Goal: Task Accomplishment & Management: Manage account settings

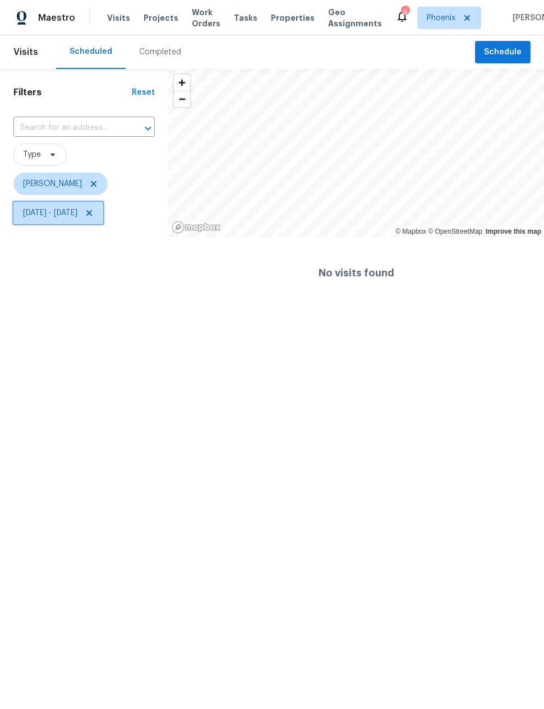
click at [72, 214] on span "[DATE] - [DATE]" at bounding box center [50, 212] width 54 height 11
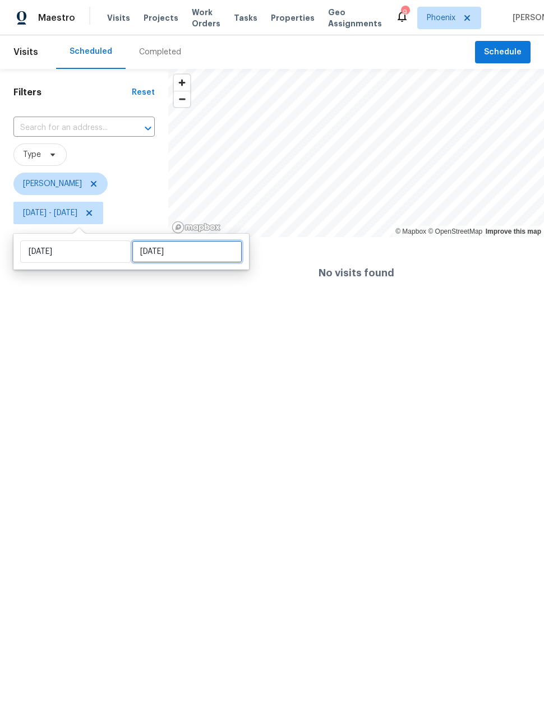
click at [196, 250] on input "Mon, Aug 11" at bounding box center [187, 251] width 110 height 22
select select "7"
select select "2025"
select select "8"
select select "2025"
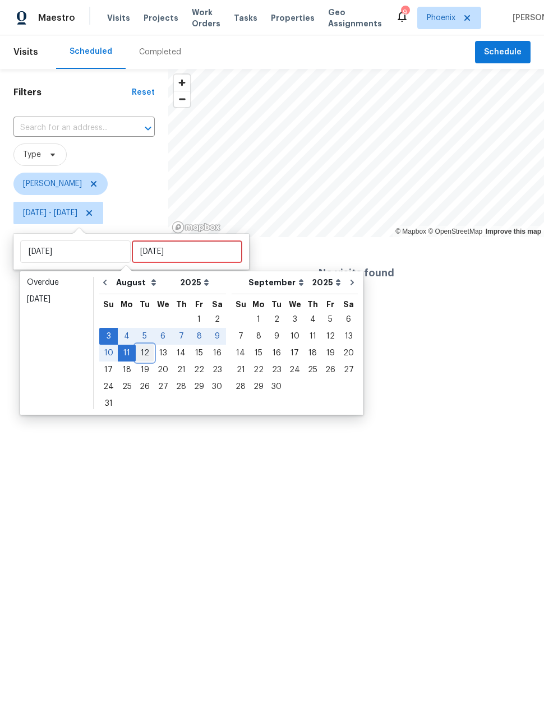
click at [142, 354] on div "12" at bounding box center [145, 353] width 18 height 16
type input "Tue, Aug 12"
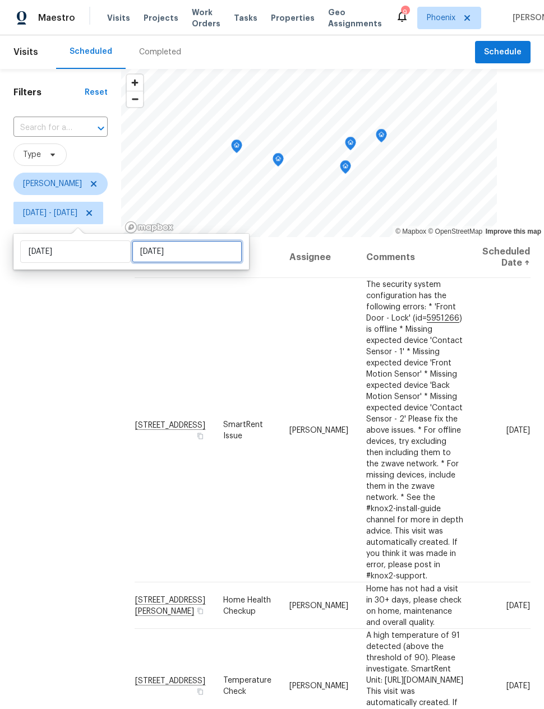
click at [182, 244] on input "Tue, Aug 12" at bounding box center [187, 251] width 110 height 22
select select "7"
select select "2025"
select select "8"
select select "2025"
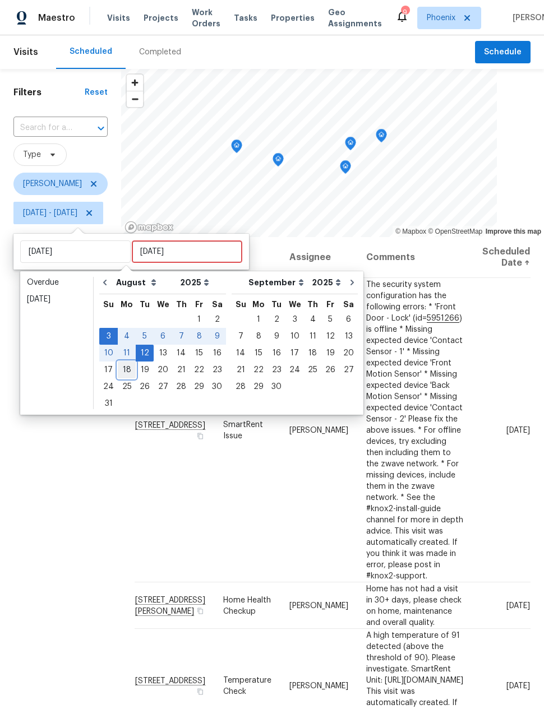
click at [123, 371] on div "18" at bounding box center [127, 370] width 18 height 16
type input "Mon, Aug 18"
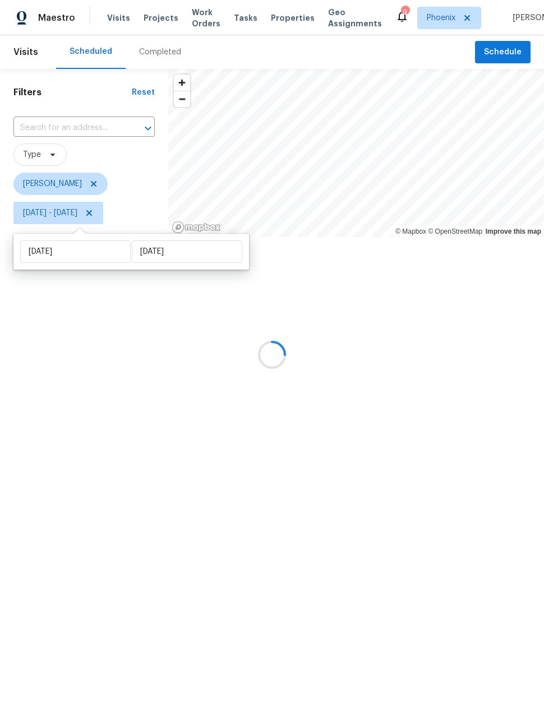
click at [139, 388] on div at bounding box center [272, 354] width 544 height 709
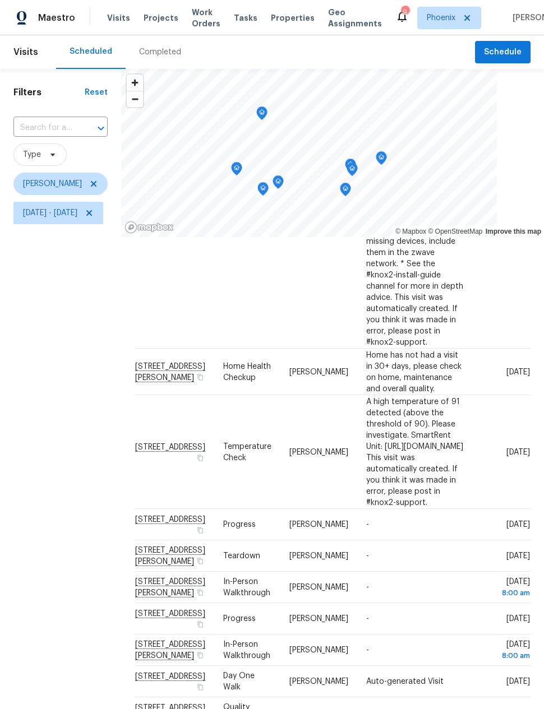
scroll to position [344, 0]
click at [263, 112] on icon "Map marker" at bounding box center [261, 113] width 3 height 3
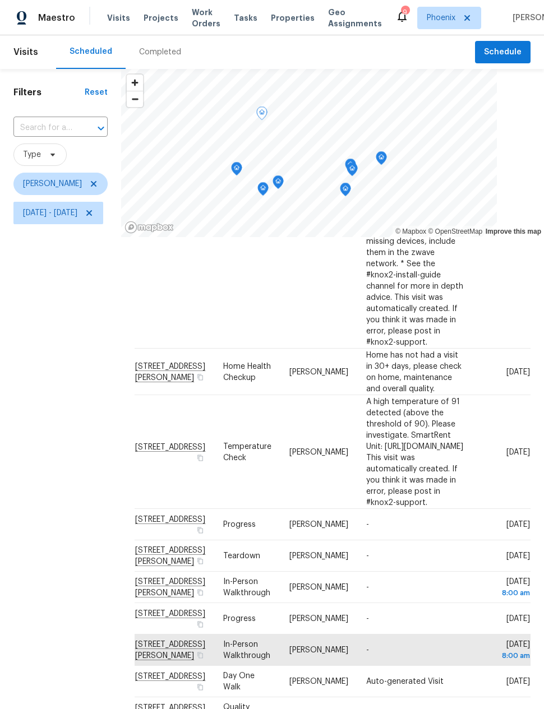
scroll to position [344, 49]
click at [67, 446] on div "Filters Reset ​ Type Nick Pulliam Sun, Aug 03 - Mon, Aug 18" at bounding box center [60, 436] width 121 height 735
click at [0, 0] on icon at bounding box center [0, 0] width 0 height 0
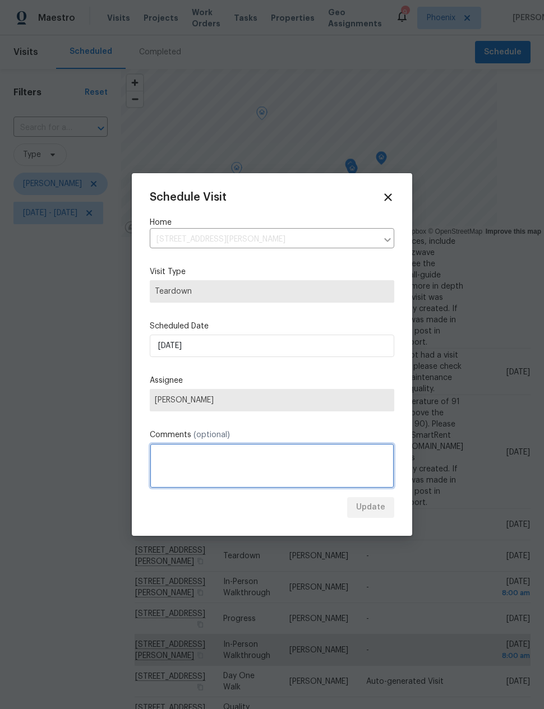
click at [240, 467] on textarea at bounding box center [272, 465] width 244 height 45
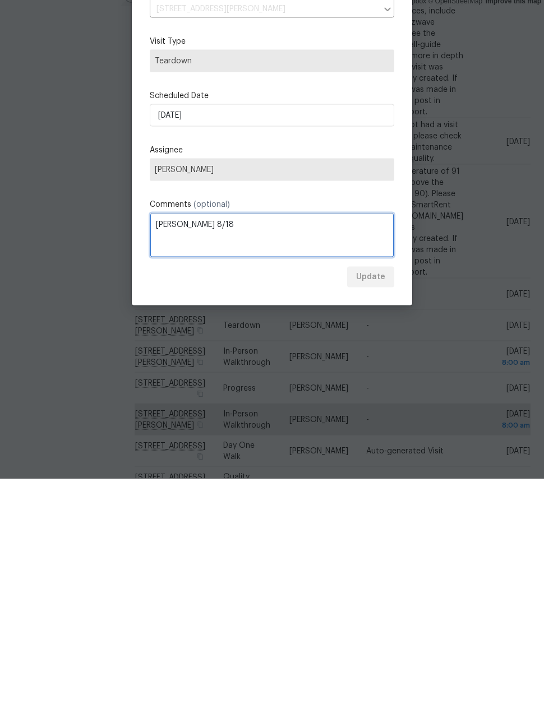
type textarea "COE 8/18"
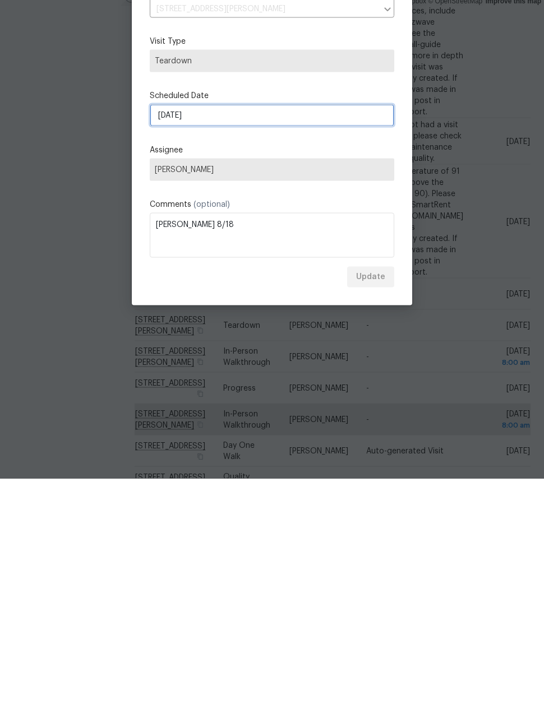
click at [200, 335] on input "8/12/2025" at bounding box center [272, 346] width 244 height 22
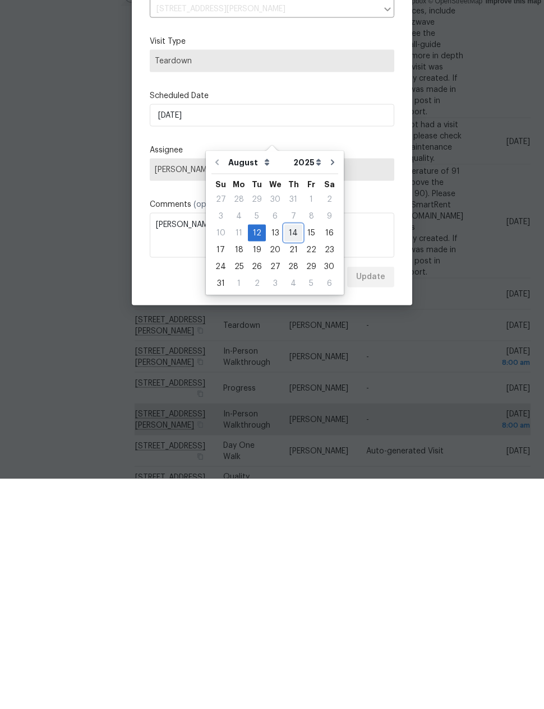
click at [284, 456] on div "14" at bounding box center [293, 464] width 18 height 16
type input "8/14/2025"
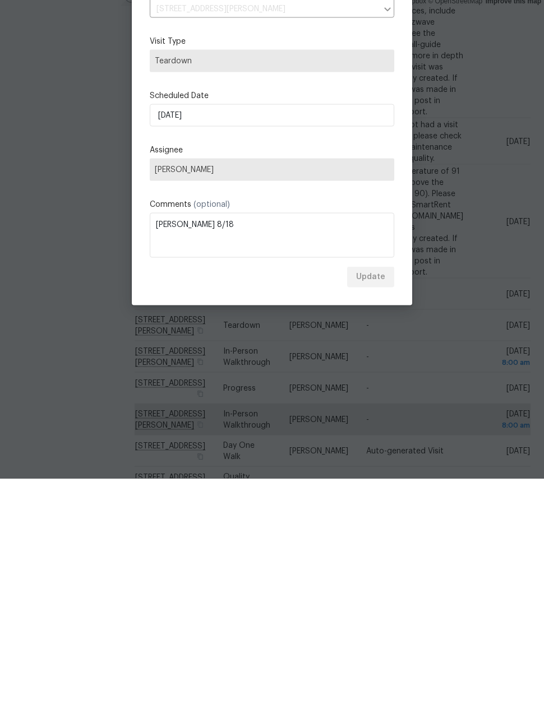
scroll to position [45, 0]
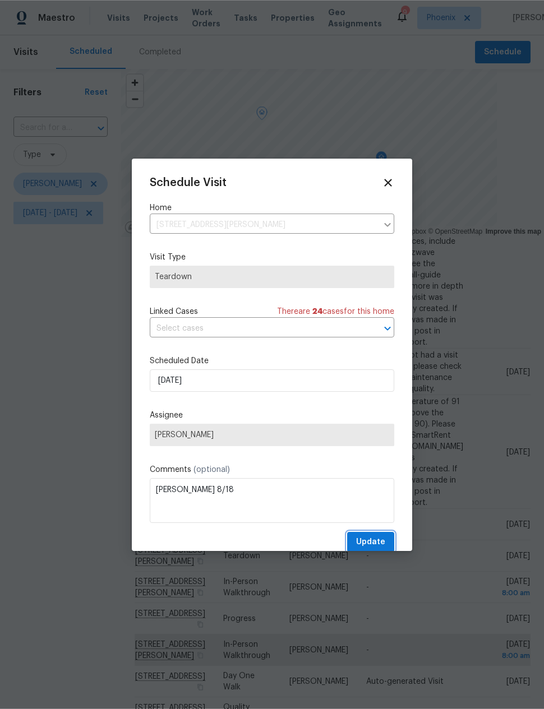
click at [370, 541] on span "Update" at bounding box center [370, 542] width 29 height 14
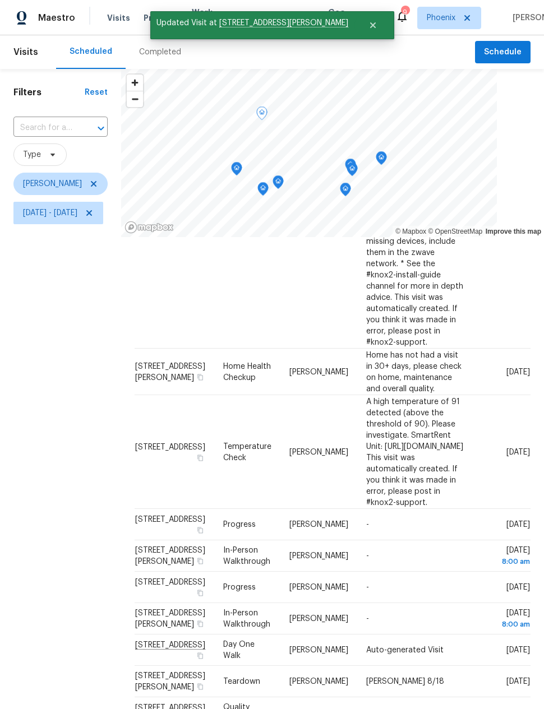
click at [73, 527] on div "Filters Reset ​ Type Nick Pulliam Sun, Aug 03 - Mon, Aug 18" at bounding box center [60, 436] width 121 height 735
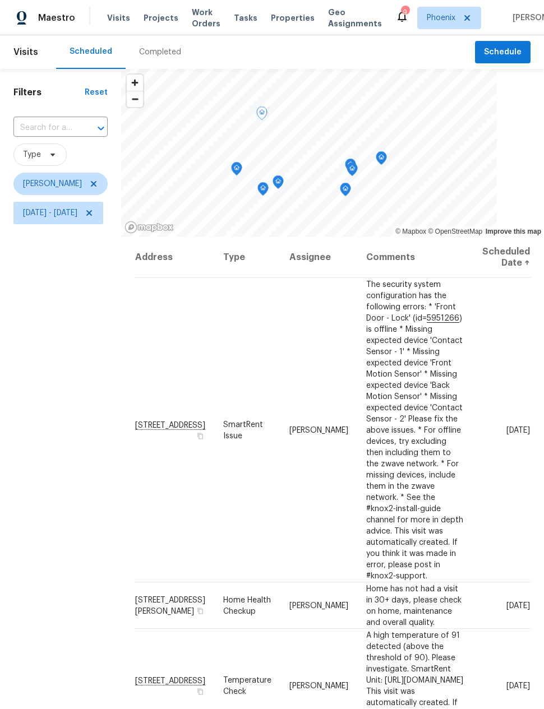
scroll to position [0, 49]
click at [62, 521] on div "Filters Reset ​ Type Nick Pulliam Sun, Aug 03 - Mon, Aug 18" at bounding box center [60, 436] width 121 height 735
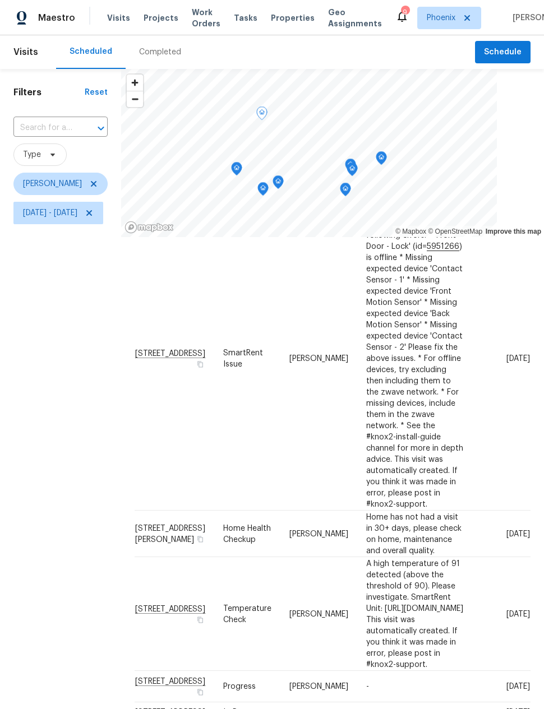
scroll to position [73, 0]
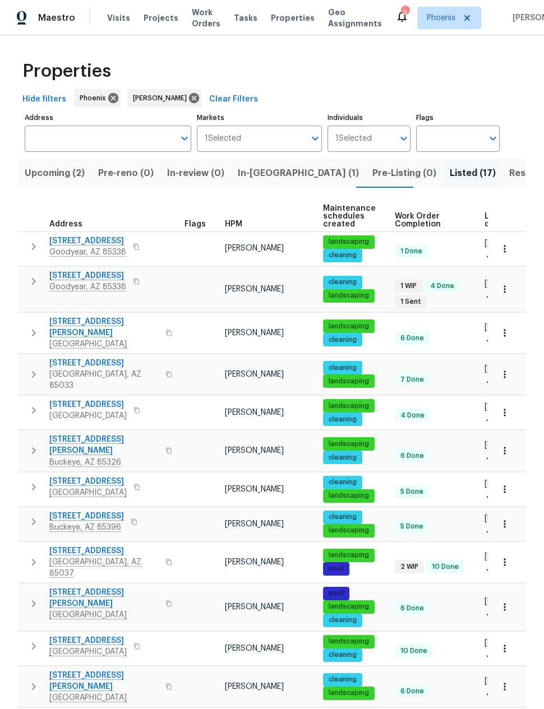
click at [509, 173] on span "Resale (10)" at bounding box center [533, 173] width 49 height 16
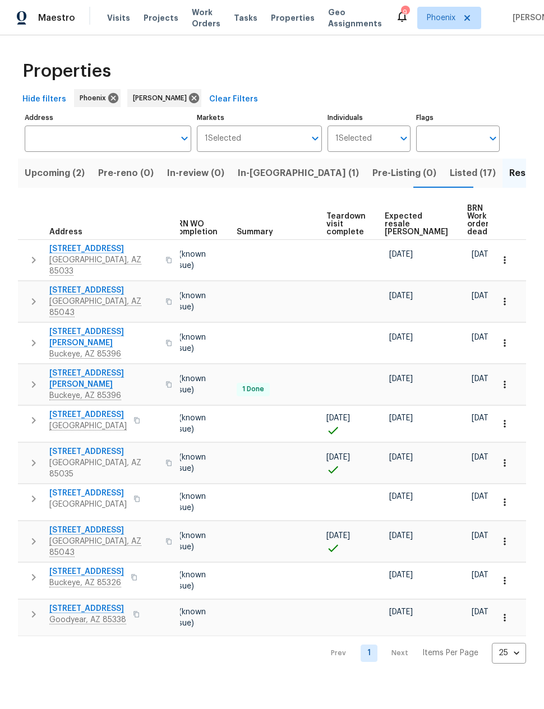
scroll to position [0, 150]
click at [392, 215] on span "Expected resale [PERSON_NAME]" at bounding box center [416, 224] width 63 height 24
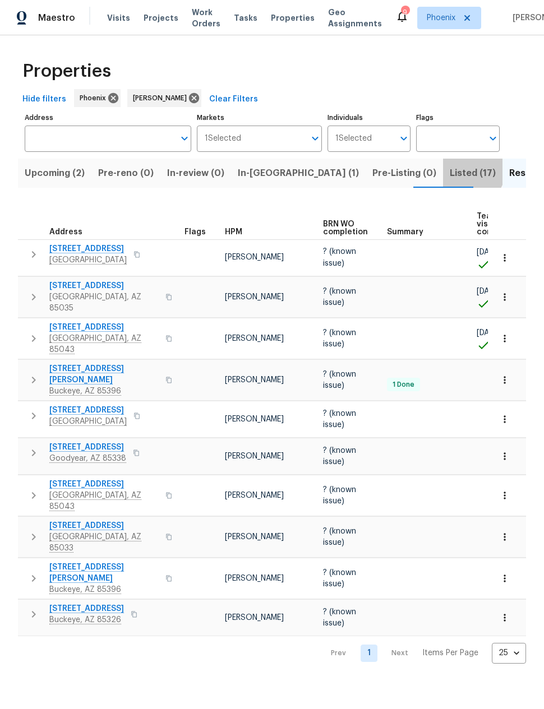
click at [450, 170] on span "Listed (17)" at bounding box center [473, 173] width 46 height 16
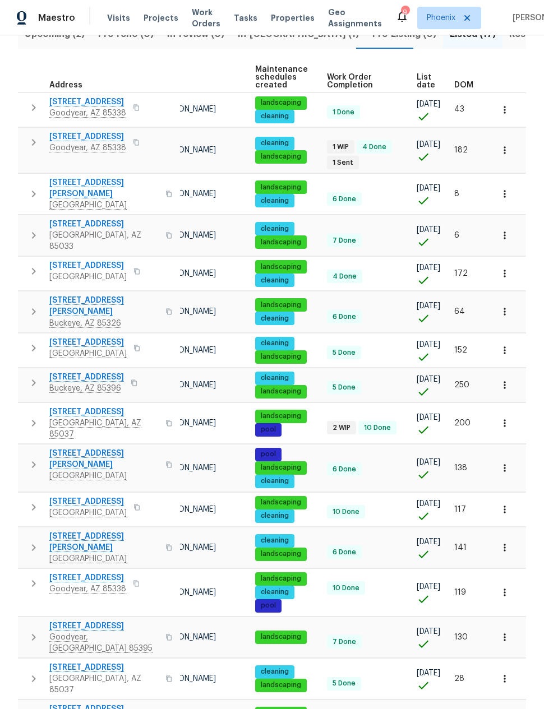
scroll to position [0, 68]
click at [465, 81] on span "DOM" at bounding box center [463, 85] width 19 height 8
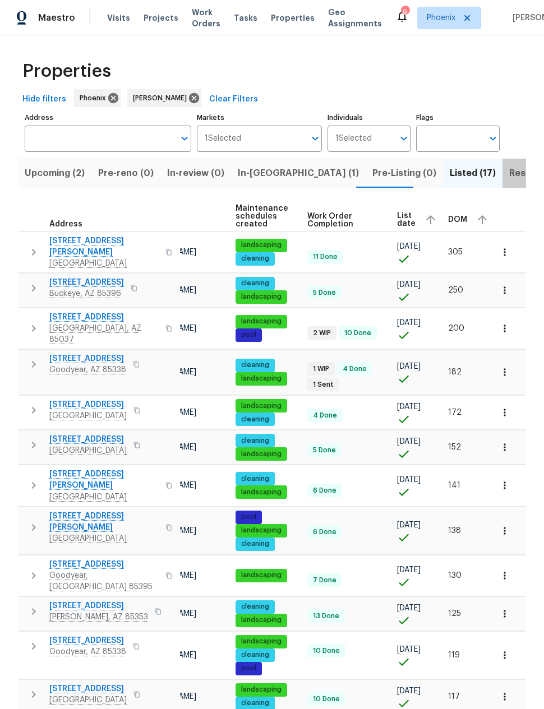
click at [509, 177] on span "Resale (10)" at bounding box center [533, 173] width 49 height 16
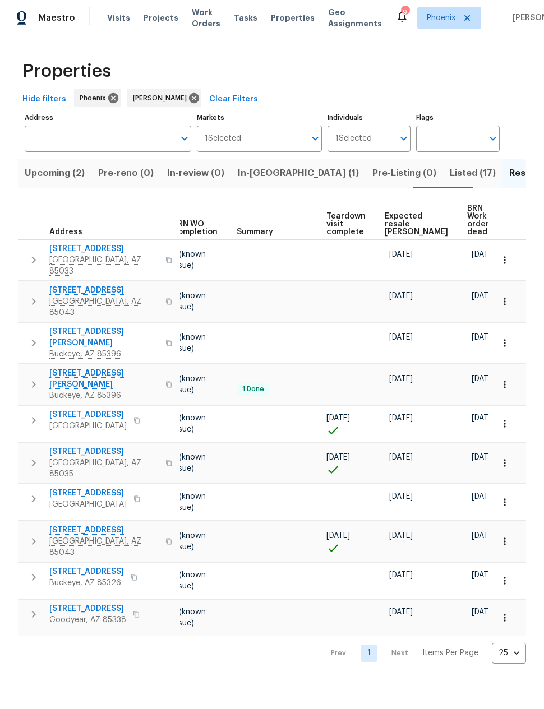
scroll to position [0, 150]
click at [393, 221] on span "Expected resale [PERSON_NAME]" at bounding box center [416, 224] width 63 height 24
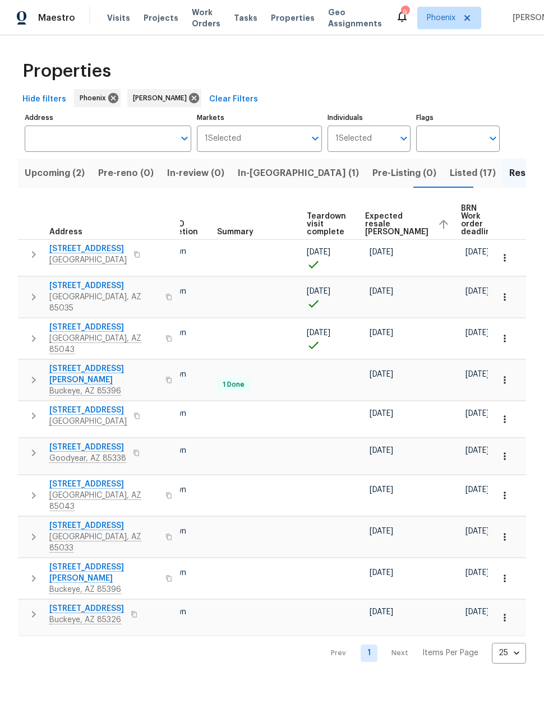
scroll to position [0, 169]
